Goal: Entertainment & Leisure: Consume media (video, audio)

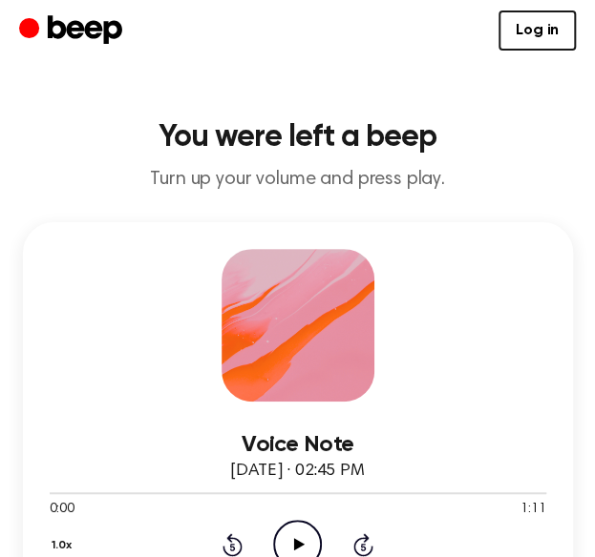
click at [288, 534] on icon "Play Audio" at bounding box center [297, 544] width 49 height 49
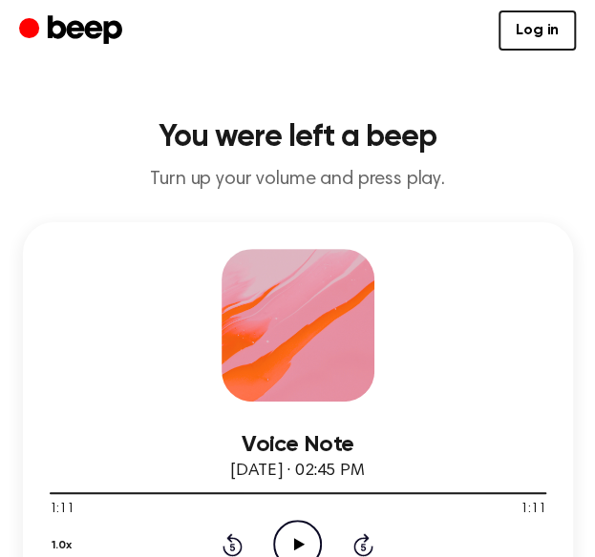
click at [284, 521] on icon "Play Audio" at bounding box center [297, 544] width 49 height 49
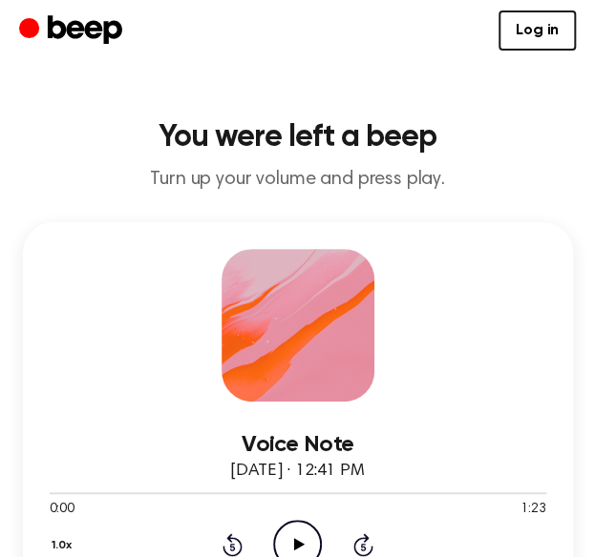
click at [303, 537] on icon "Play Audio" at bounding box center [297, 544] width 49 height 49
click at [285, 545] on icon "Play Audio" at bounding box center [297, 544] width 49 height 49
